Goal: Information Seeking & Learning: Learn about a topic

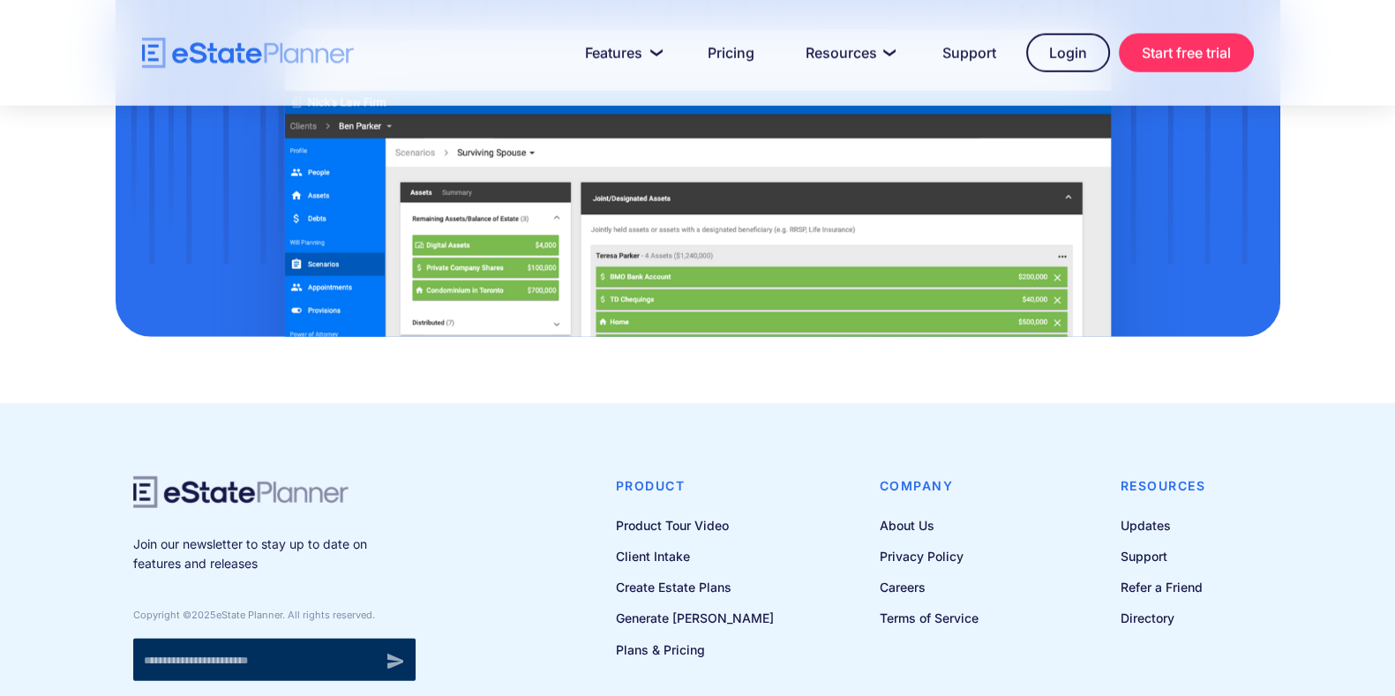
scroll to position [5866, 0]
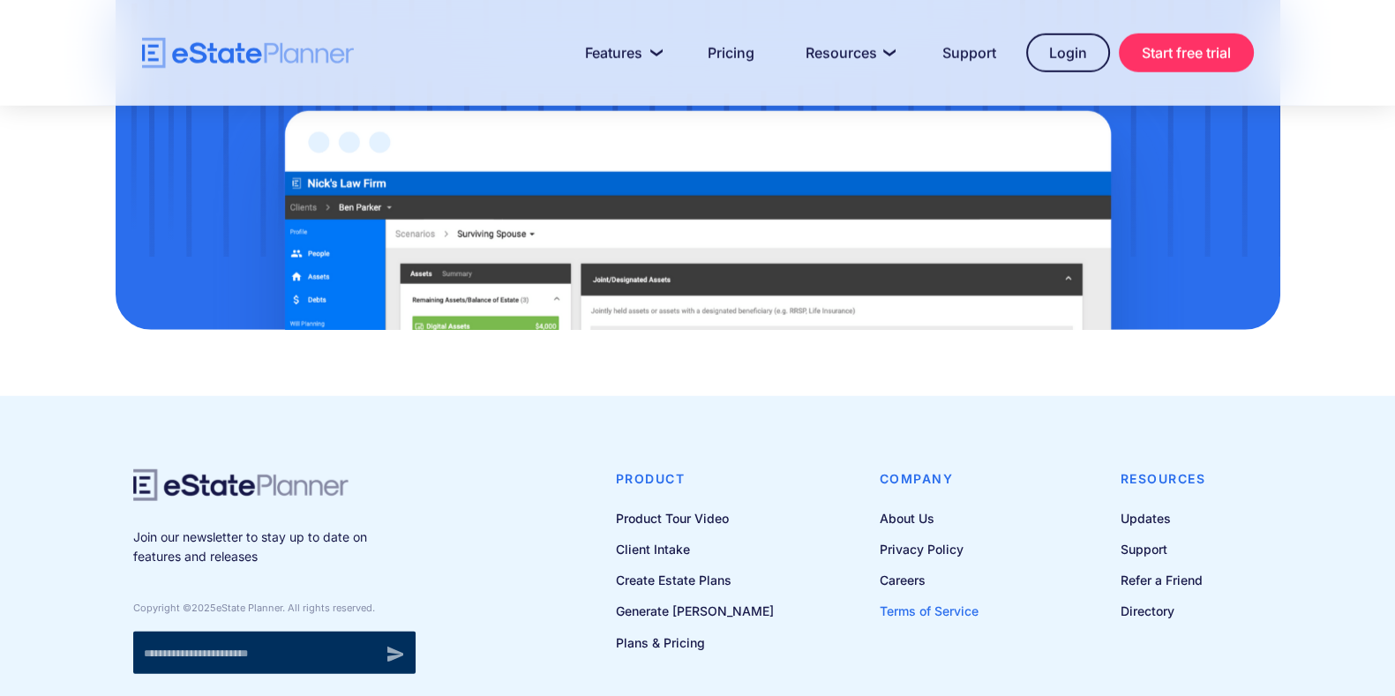
click at [970, 600] on link "Terms of Service" at bounding box center [929, 611] width 99 height 22
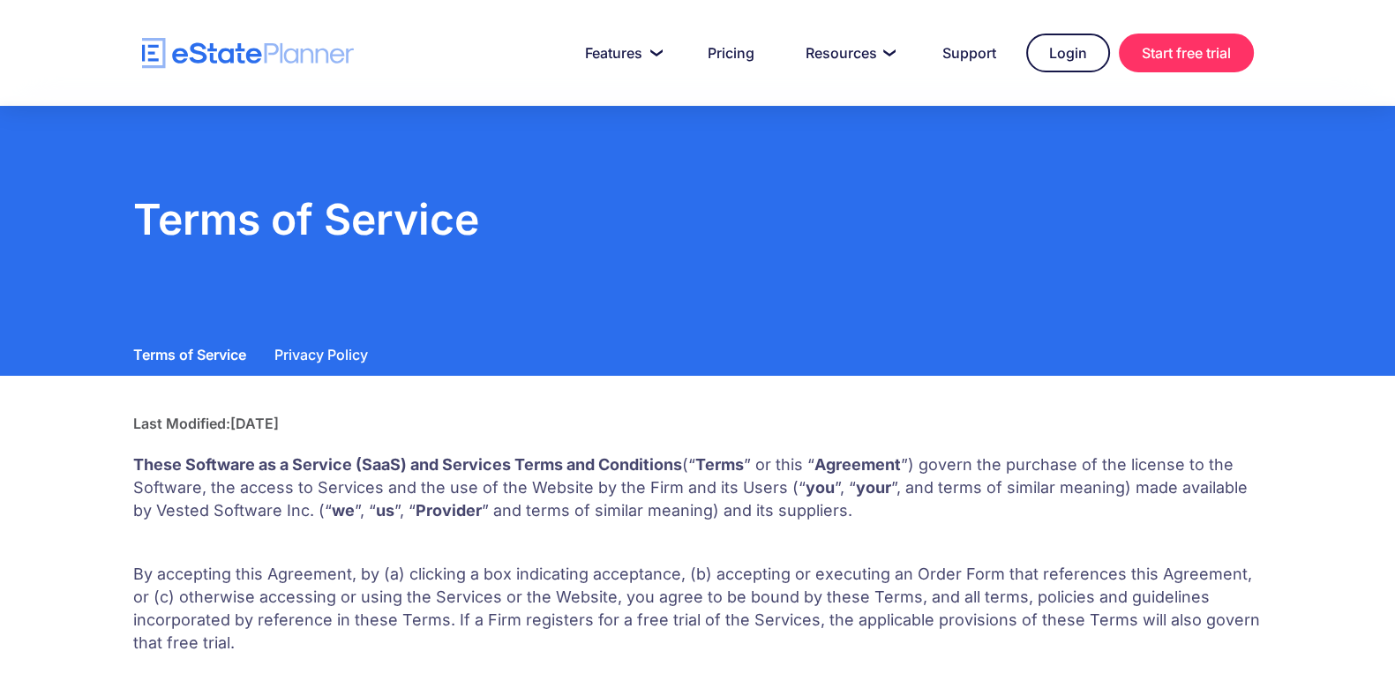
click at [343, 350] on div "Privacy Policy" at bounding box center [321, 354] width 94 height 25
